Goal: Information Seeking & Learning: Learn about a topic

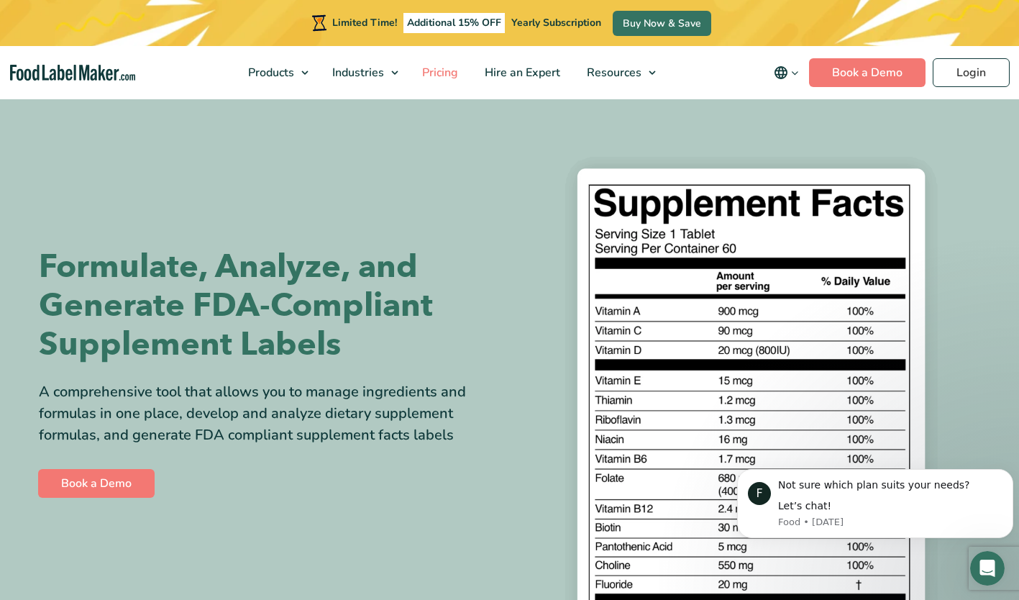
click at [453, 70] on span "Pricing" at bounding box center [439, 73] width 42 height 16
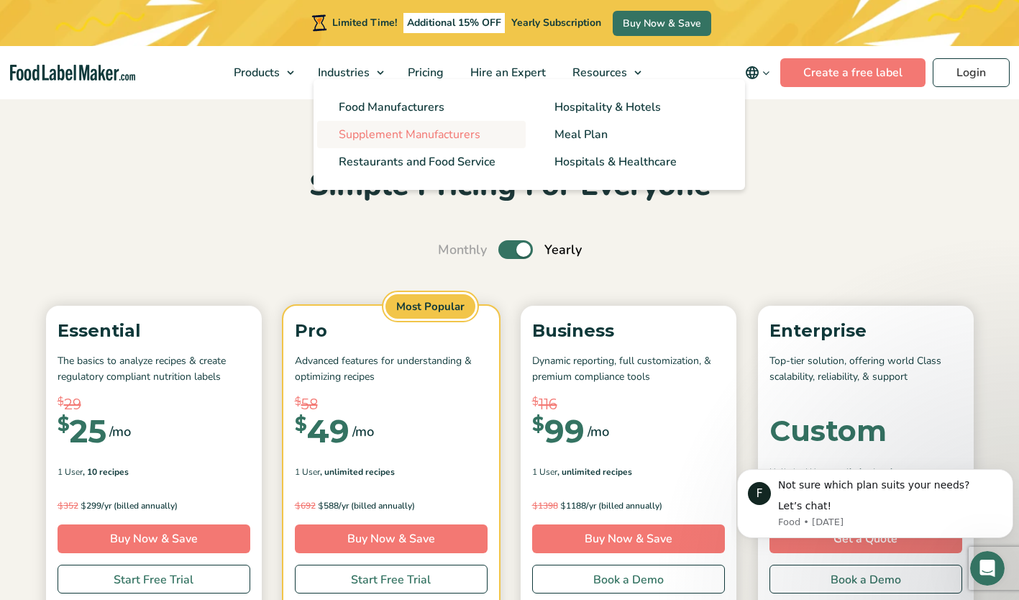
click at [373, 132] on span "Supplement Manufacturers" at bounding box center [410, 135] width 142 height 16
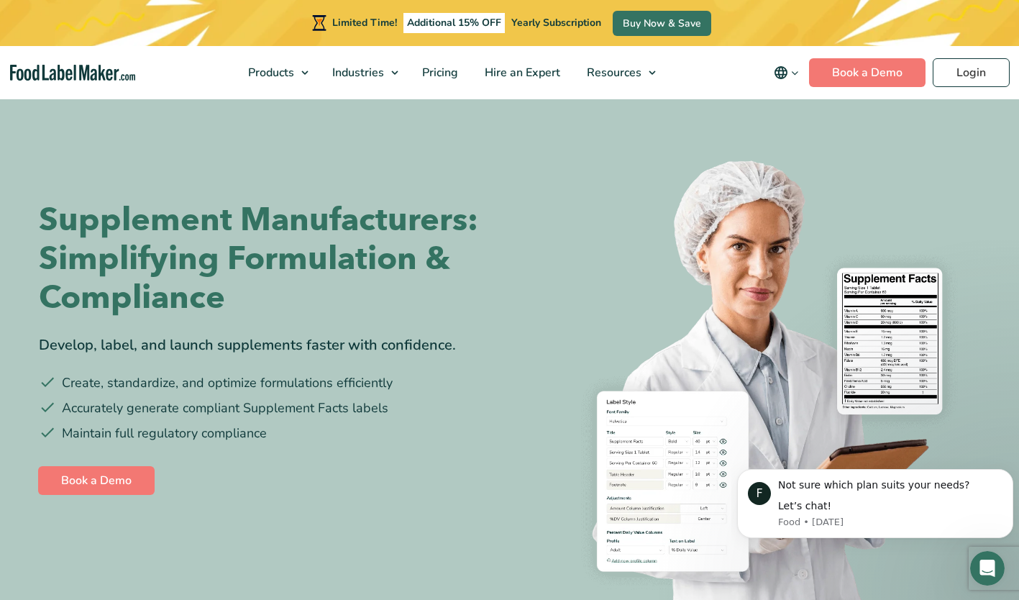
click at [1019, 345] on section "Supplement Manufacturers: Simplifying Formulation & Compliance Develop, label, …" at bounding box center [509, 349] width 1019 height 504
